Goal: Obtain resource: Download file/media

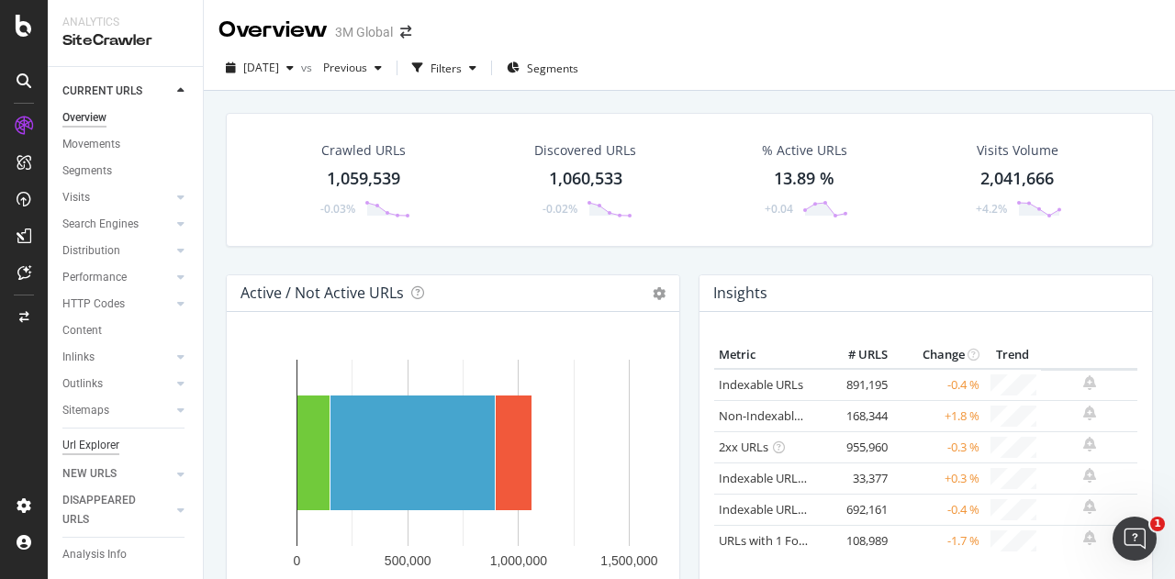
click at [95, 446] on div "Url Explorer" at bounding box center [90, 445] width 57 height 19
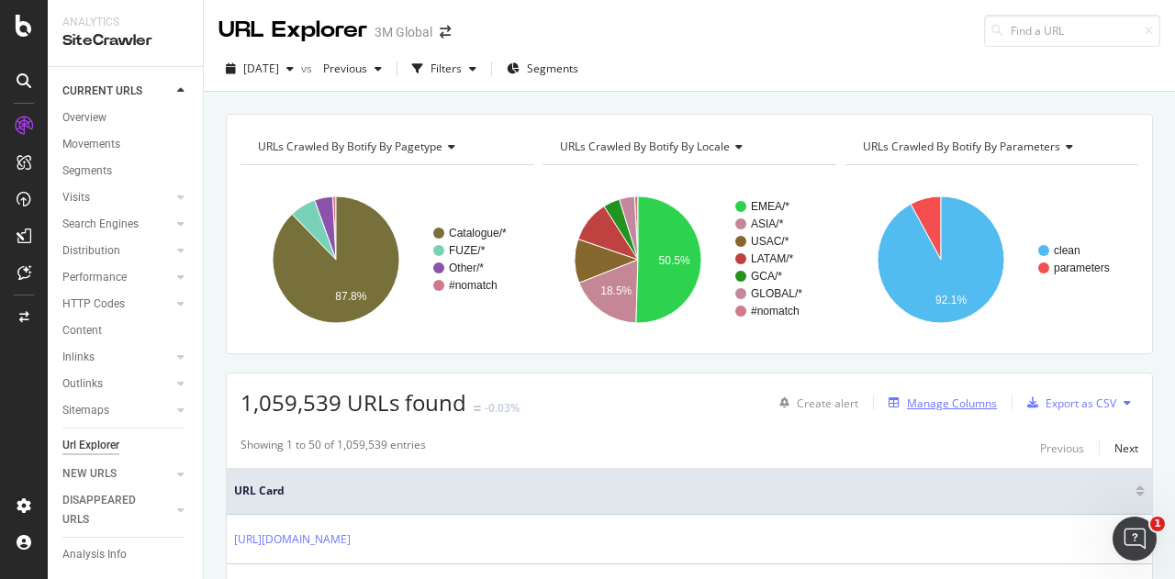
click at [949, 402] on div "Manage Columns" at bounding box center [952, 404] width 90 height 16
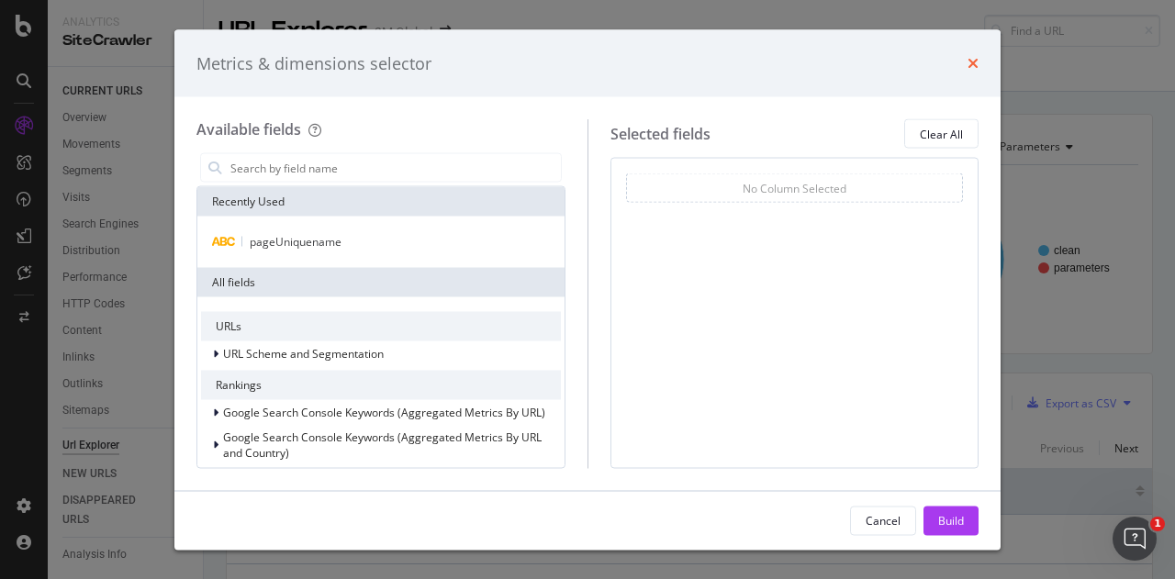
click at [971, 66] on icon "times" at bounding box center [972, 63] width 11 height 15
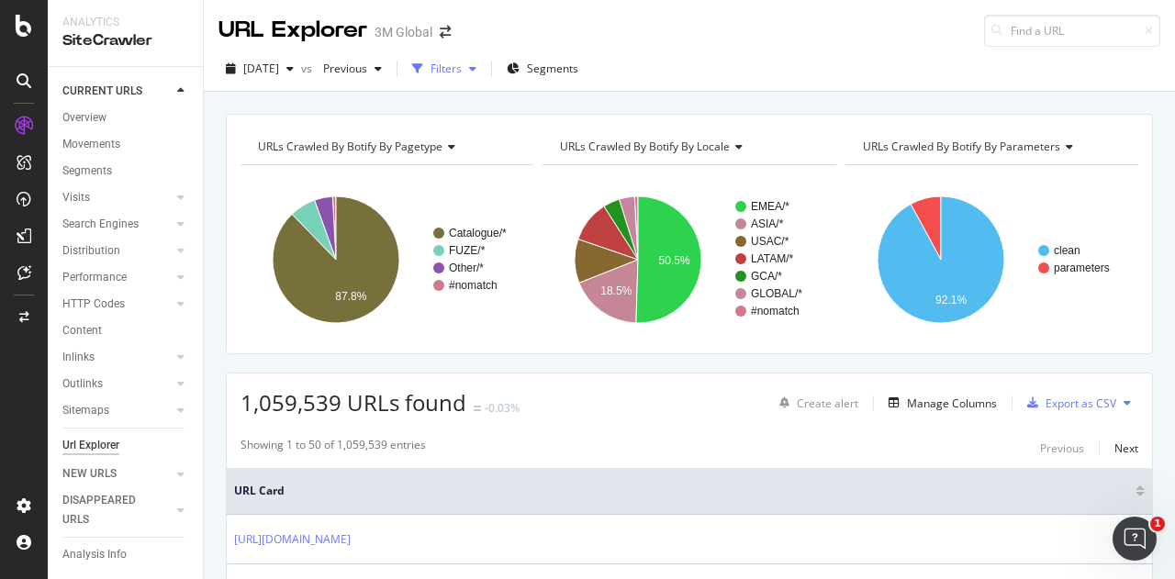
click at [462, 71] on div "Filters" at bounding box center [445, 69] width 31 height 16
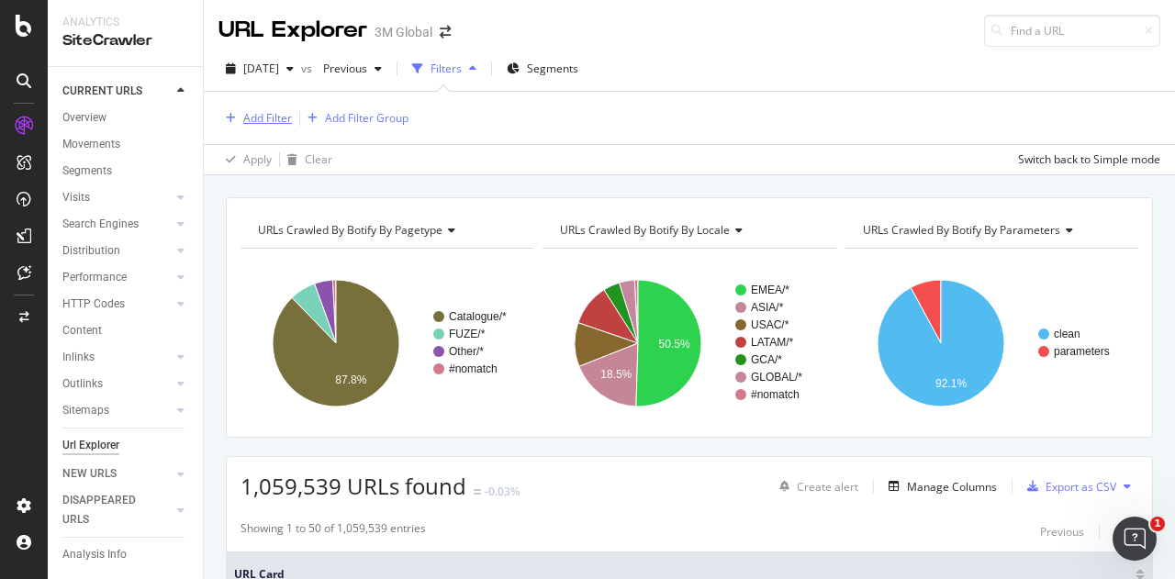
click at [260, 120] on div "Add Filter" at bounding box center [267, 118] width 49 height 16
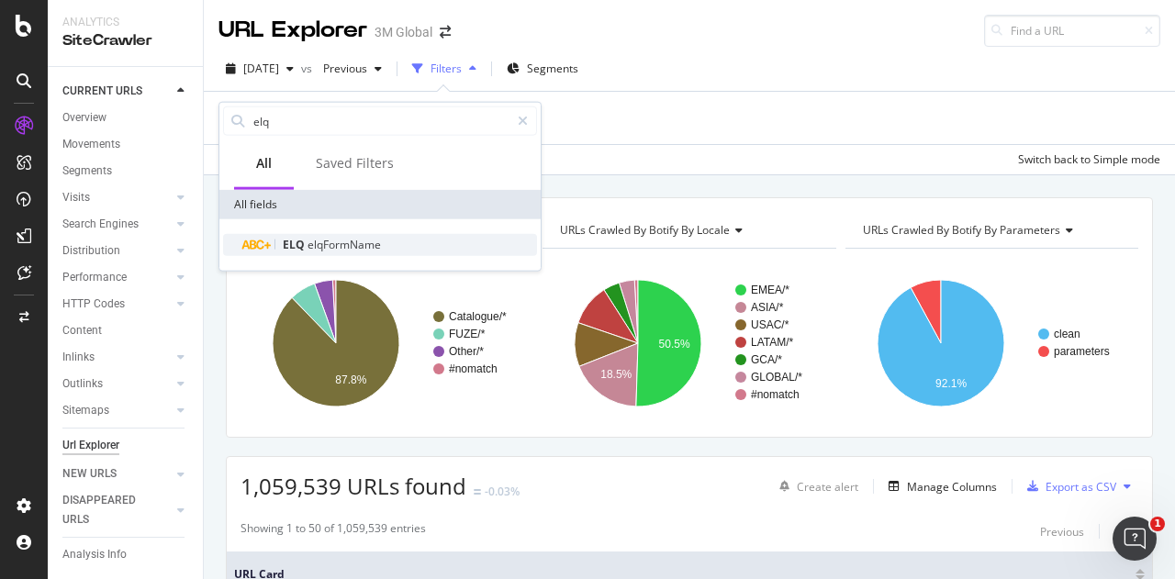
type input "elq"
click at [349, 240] on span "elqFormName" at bounding box center [343, 245] width 73 height 16
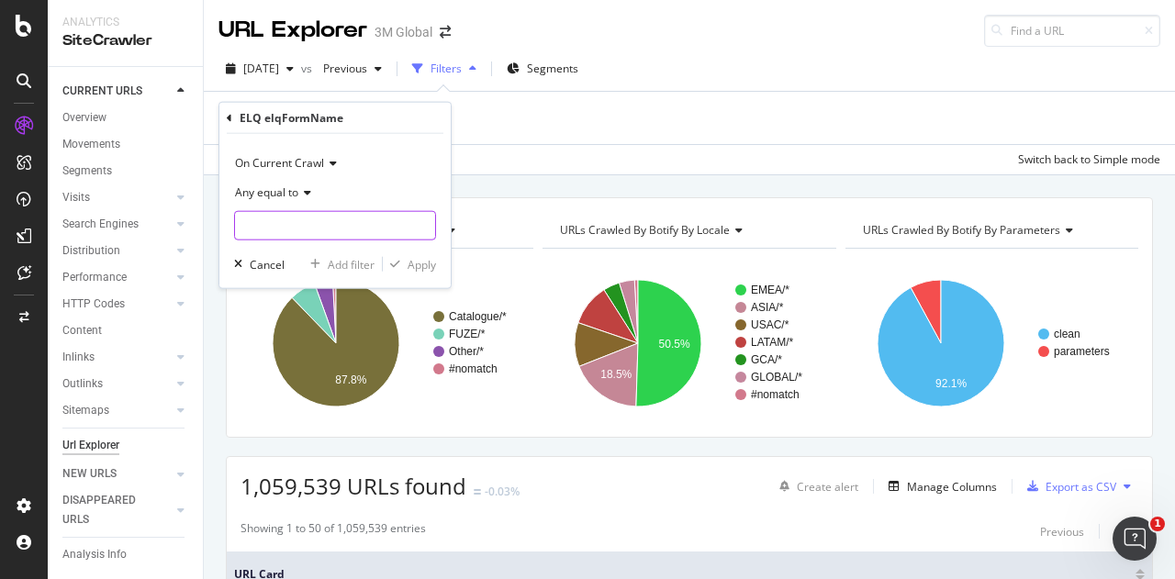
click at [302, 219] on input "text" at bounding box center [335, 225] width 200 height 29
paste input "CBTD-202308-en_US-CON-Personal_Auto_Contact_Us"
type input "CBTD-202308-en_US-CON-Personal_Auto_Contact_Us"
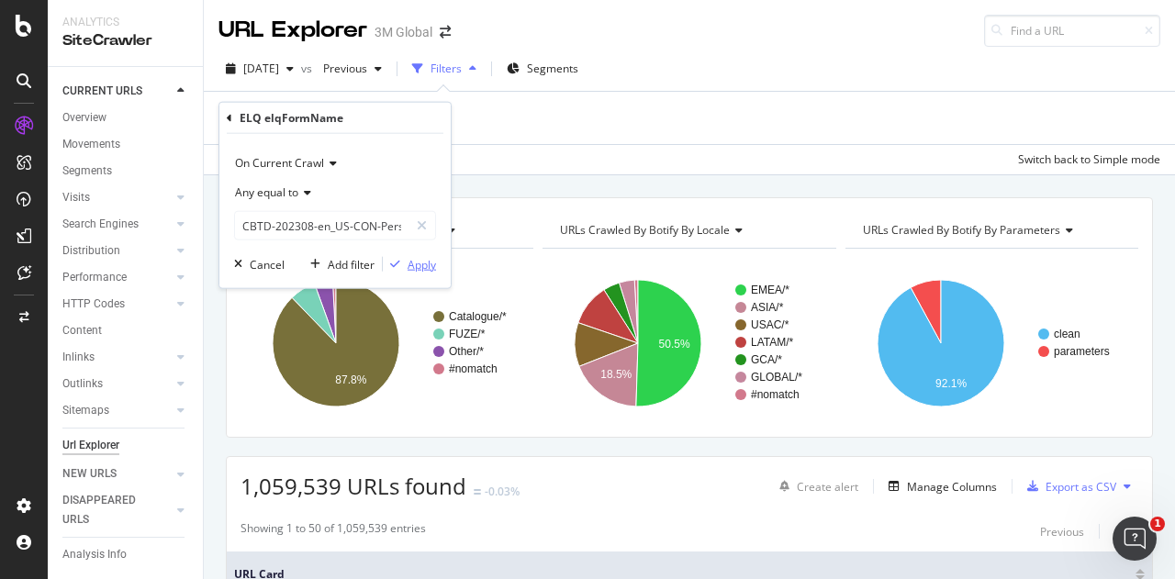
click at [404, 265] on div "button" at bounding box center [395, 264] width 25 height 11
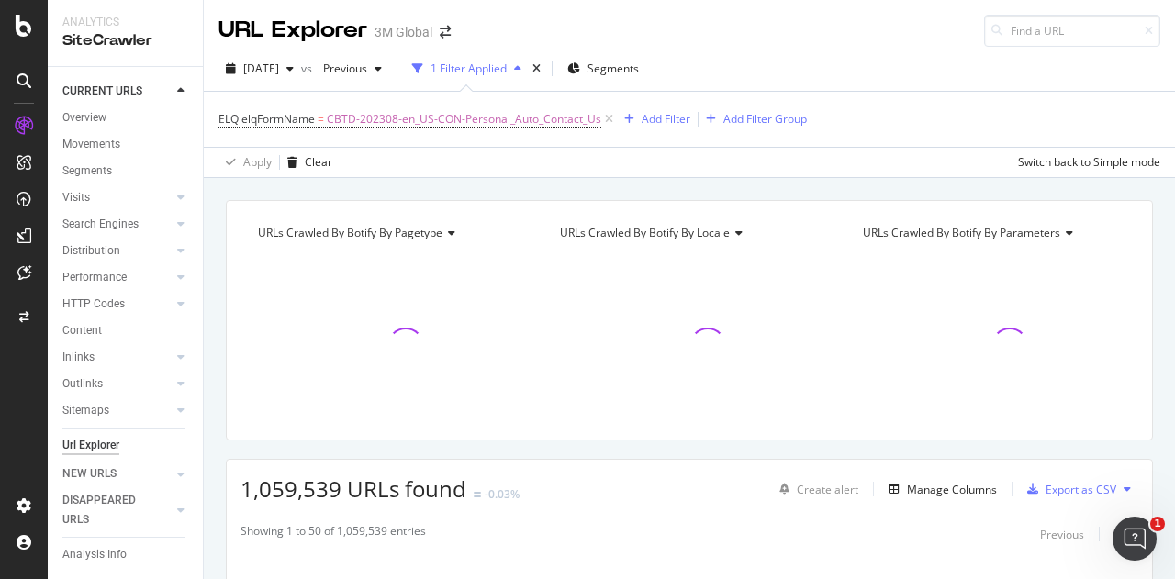
scroll to position [217, 0]
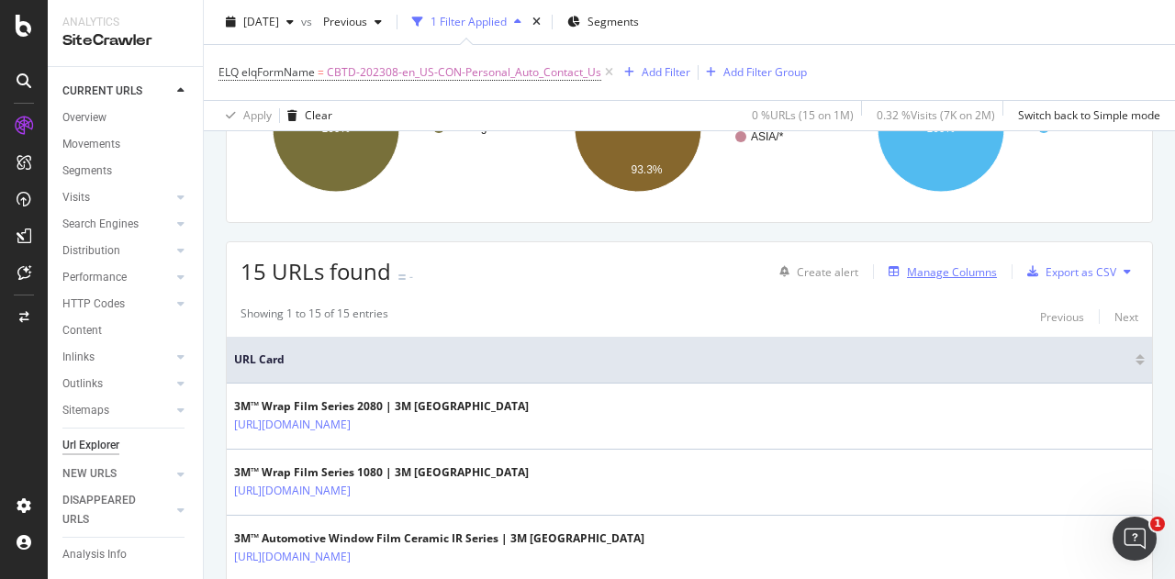
click at [907, 269] on div "Manage Columns" at bounding box center [952, 272] width 90 height 16
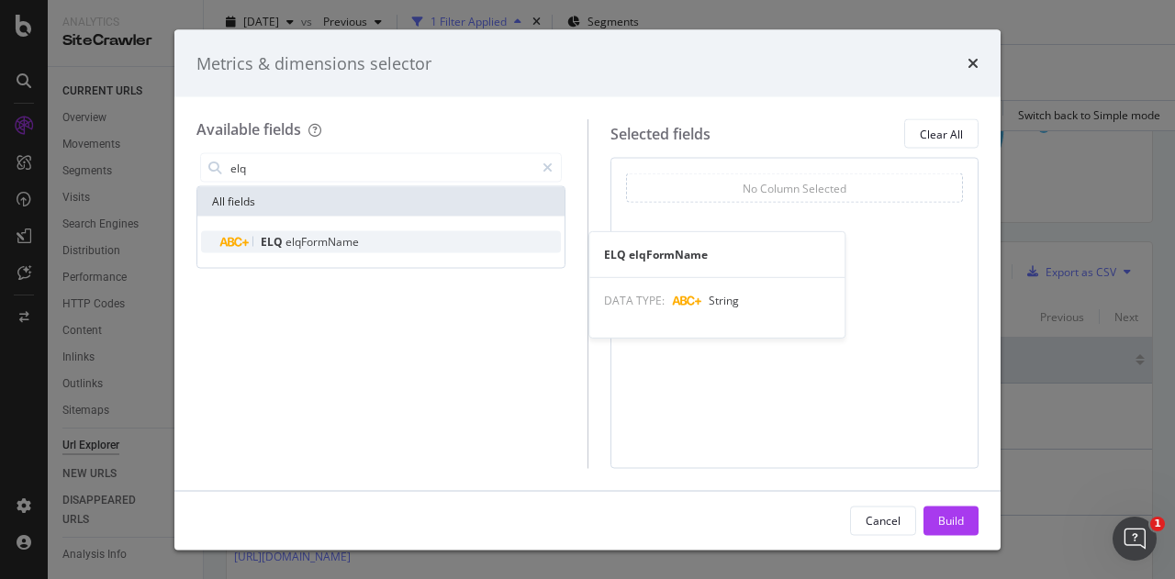
type input "elq"
click at [338, 235] on span "elqFormName" at bounding box center [321, 242] width 73 height 16
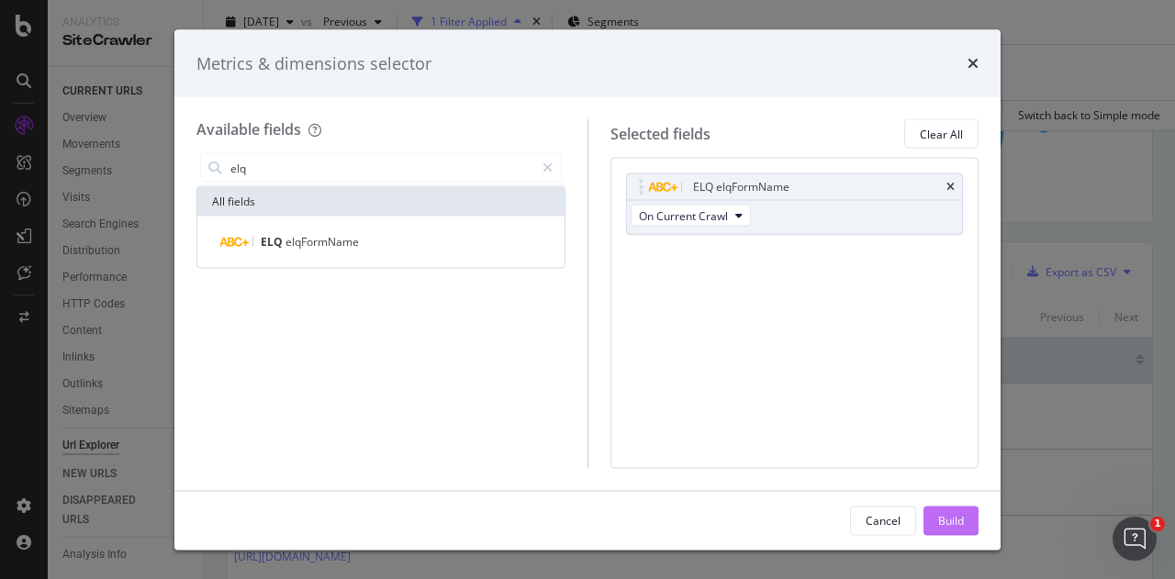
click at [954, 518] on div "Build" at bounding box center [951, 520] width 26 height 16
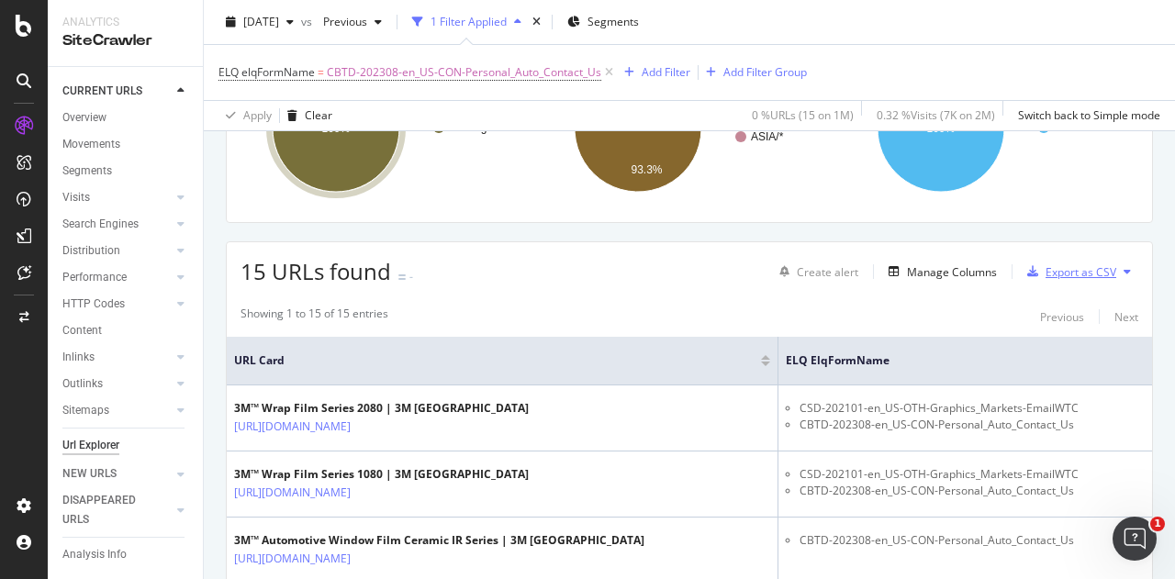
click at [1076, 269] on div "Export as CSV" at bounding box center [1080, 272] width 71 height 16
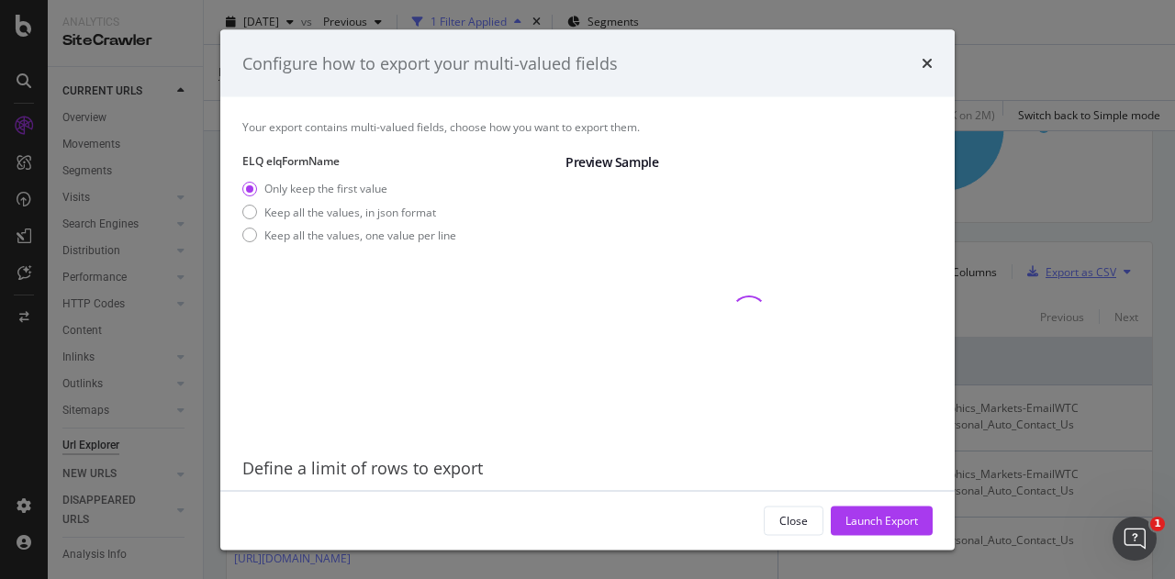
scroll to position [59, 0]
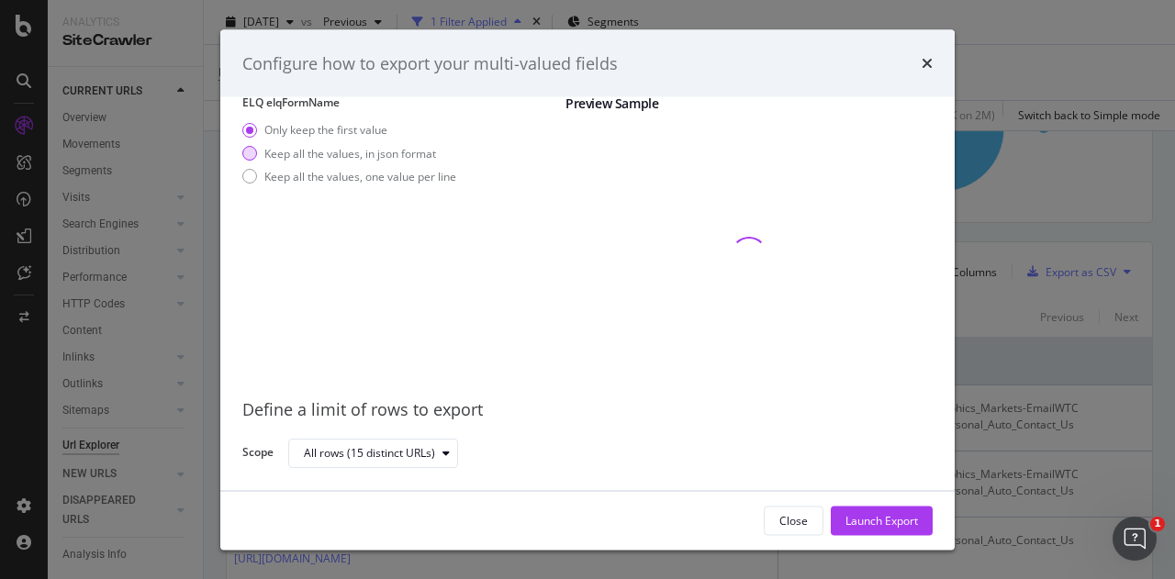
click at [413, 145] on div "Keep all the values, in json format" at bounding box center [350, 153] width 172 height 16
click at [886, 513] on div "Launch Export" at bounding box center [881, 520] width 72 height 16
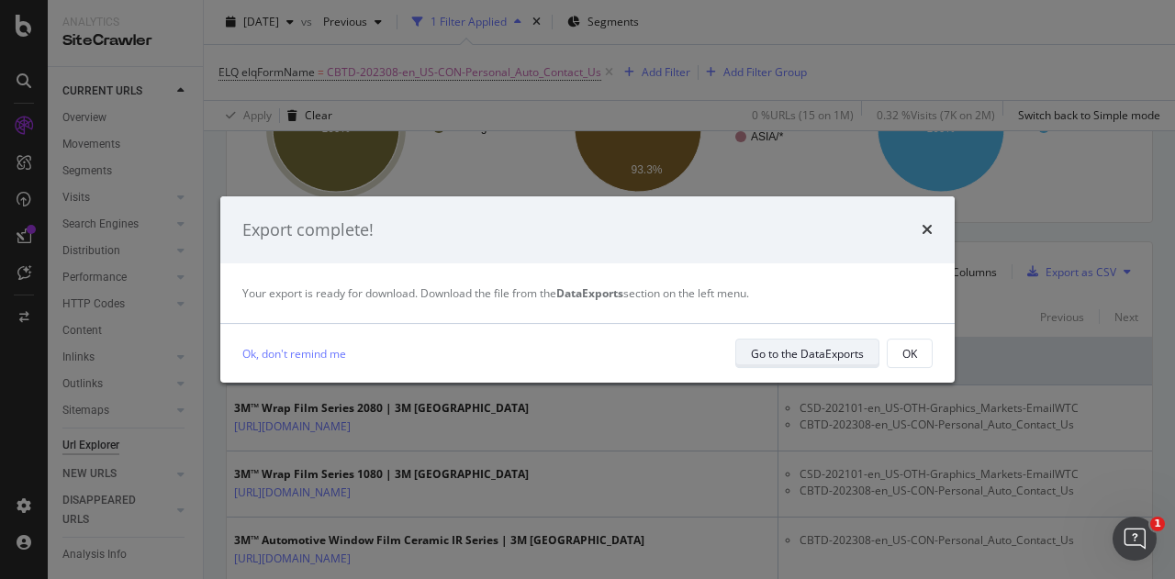
click at [799, 361] on div "Go to the DataExports" at bounding box center [807, 354] width 113 height 16
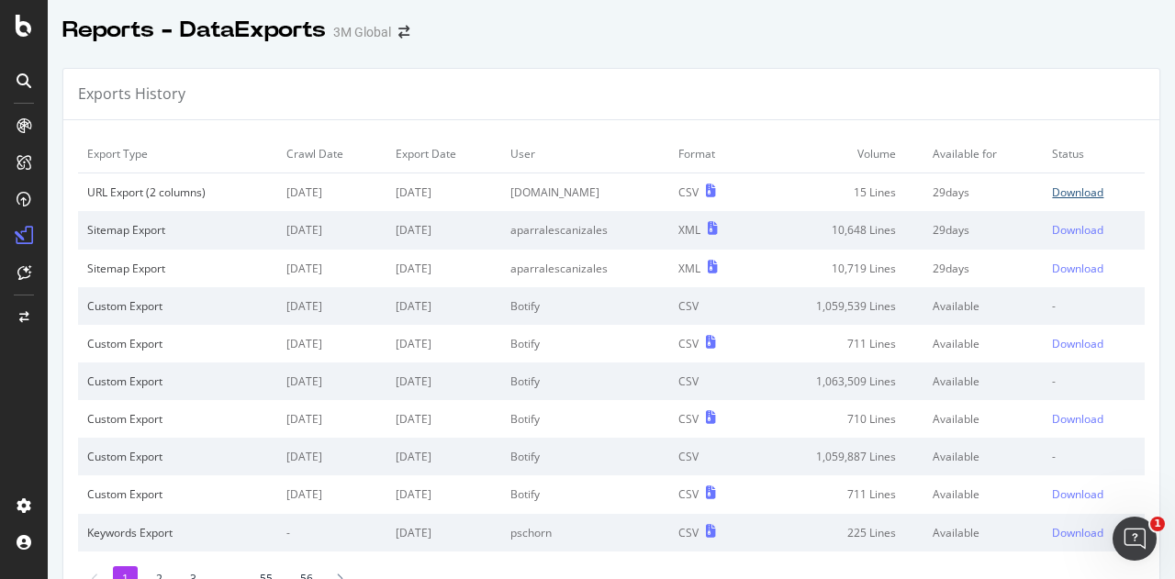
click at [1052, 188] on div "Download" at bounding box center [1077, 192] width 51 height 16
